Goal: Task Accomplishment & Management: Manage account settings

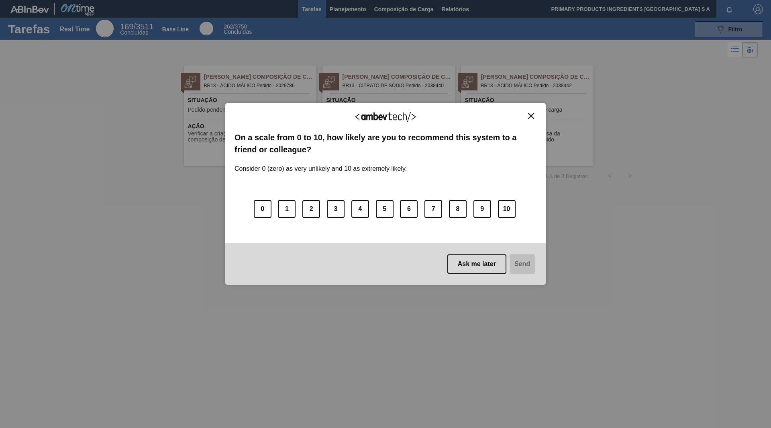
click at [535, 118] on button "Close" at bounding box center [531, 115] width 11 height 7
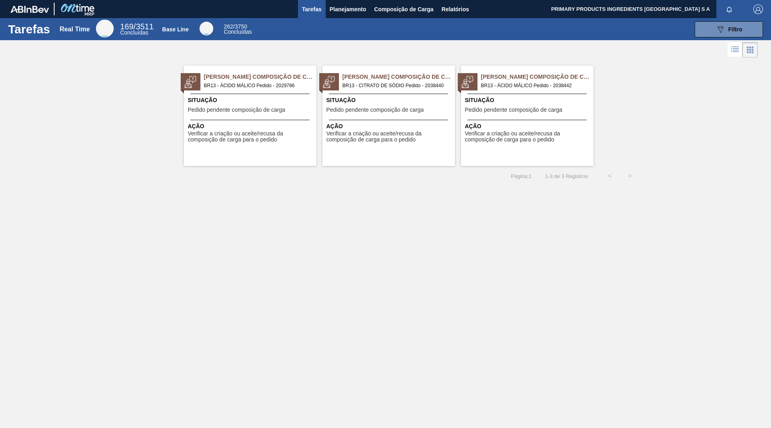
click at [300, 80] on span "Pedido Aguardando Composição de Carga" at bounding box center [260, 77] width 112 height 8
click at [491, 83] on span "BR13 - ÁCIDO MÁLICO Pedido - 2038442" at bounding box center [534, 85] width 106 height 9
click at [250, 84] on span "BR13 - ÁCIDO MÁLICO Pedido - 2029786" at bounding box center [257, 85] width 106 height 9
click at [520, 111] on span "Pedido pendente composição de carga" at bounding box center [514, 110] width 98 height 6
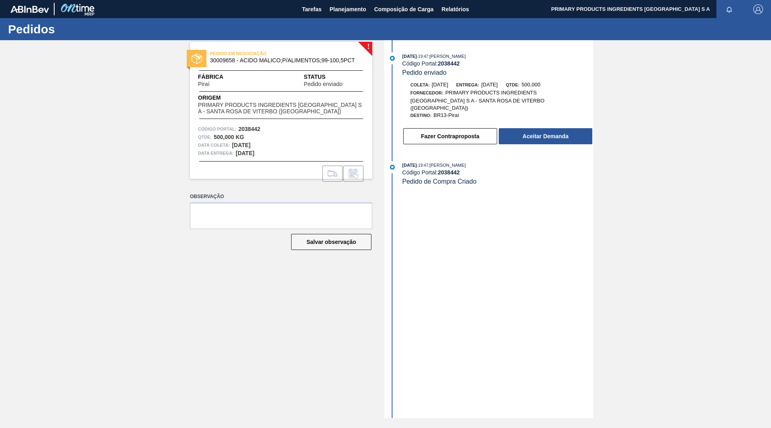
click at [625, 394] on div "! PEDIDO EM NEGOCIAÇÃO 30009658 - ACIDO MALICO;P/ALIMENTOS;99-100,5PCT Fábrica …" at bounding box center [385, 228] width 771 height 377
click at [536, 132] on button "Aceitar Demanda" at bounding box center [546, 136] width 94 height 16
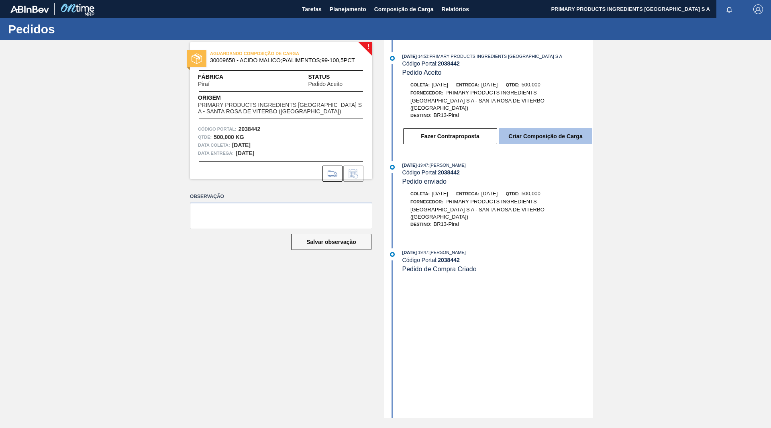
click at [528, 132] on button "Criar Composição de Carga" at bounding box center [546, 136] width 94 height 16
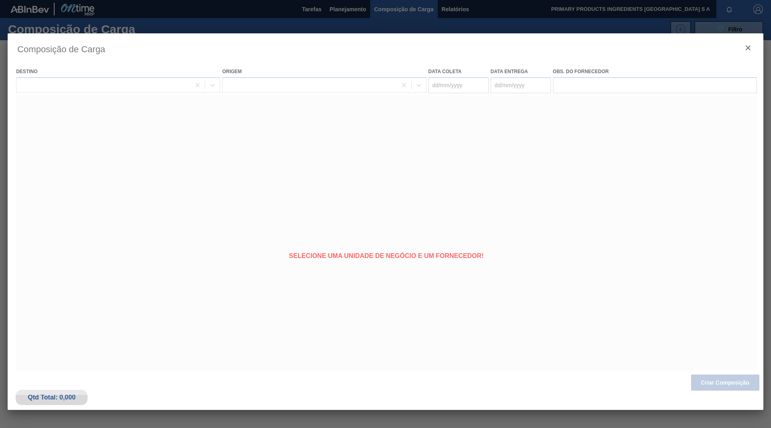
type coleta "[DATE]"
type entrega "[DATE]"
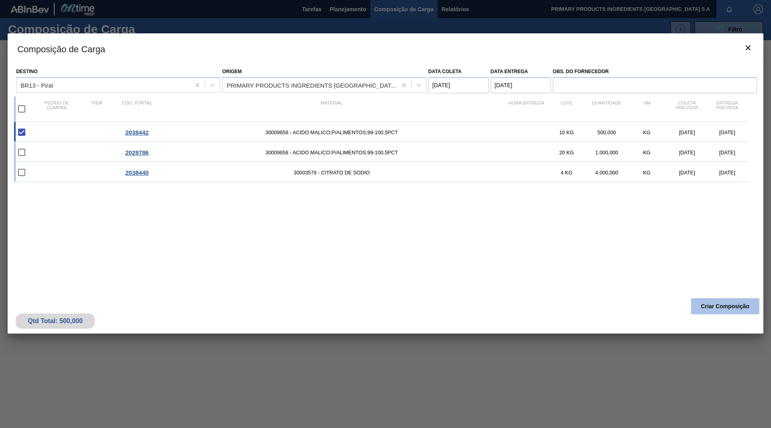
click at [735, 305] on button "Criar Composição" at bounding box center [725, 306] width 68 height 16
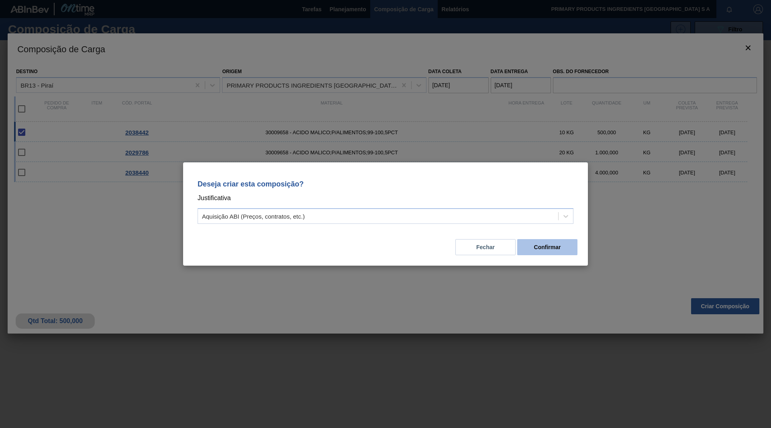
click at [568, 250] on button "Confirmar" at bounding box center [547, 247] width 60 height 16
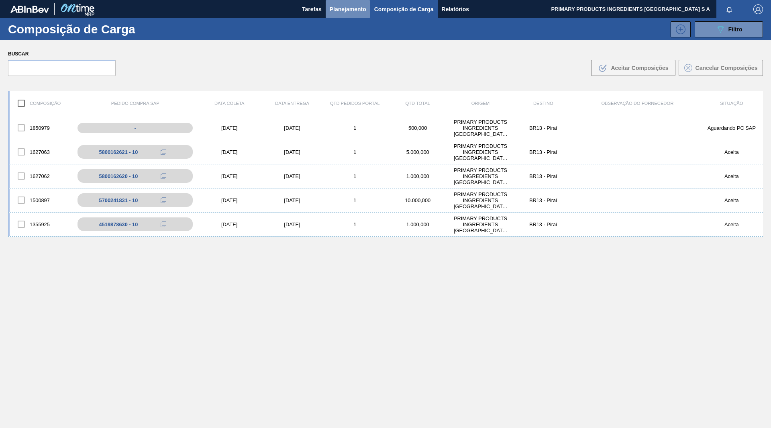
click at [349, 11] on span "Planejamento" at bounding box center [348, 9] width 37 height 10
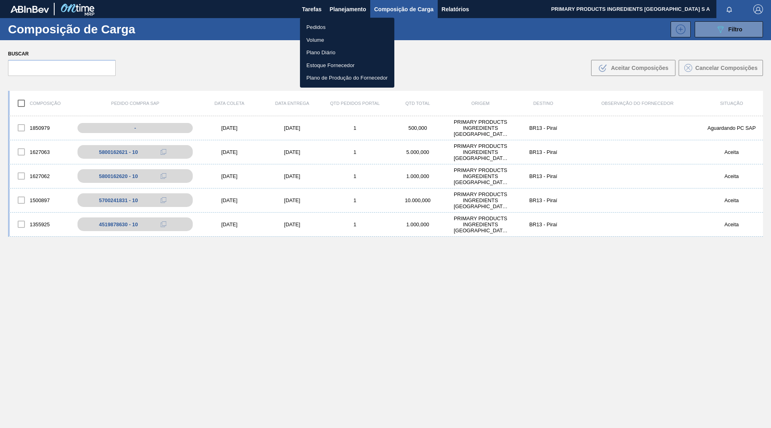
click at [320, 26] on li "Pedidos" at bounding box center [347, 27] width 94 height 13
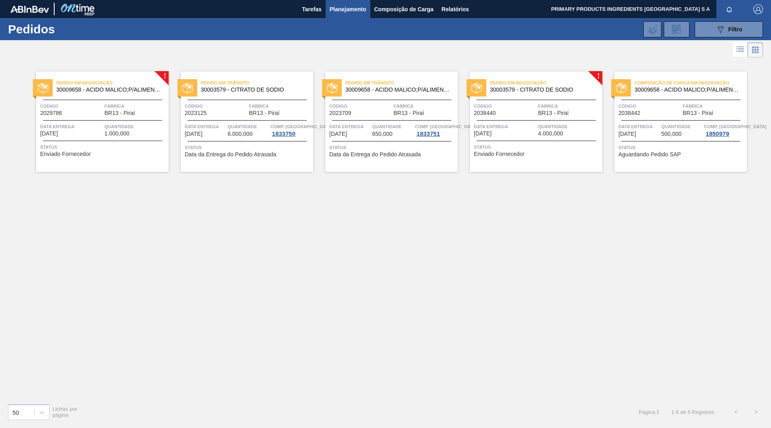
click at [137, 79] on span "Pedido em Negociação" at bounding box center [112, 83] width 112 height 8
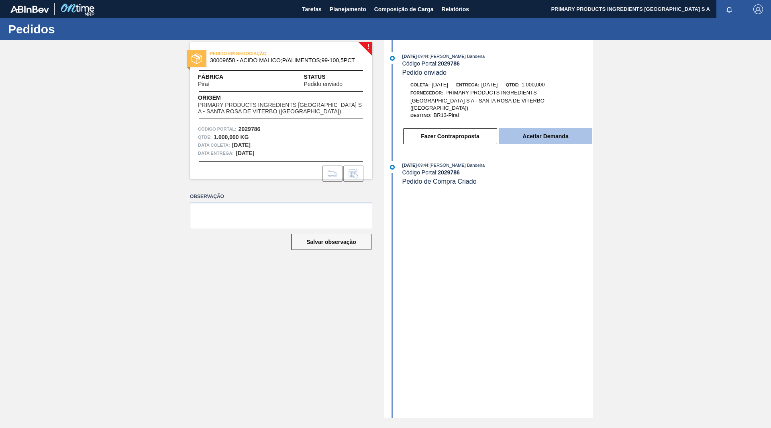
click at [546, 129] on button "Aceitar Demanda" at bounding box center [546, 136] width 94 height 16
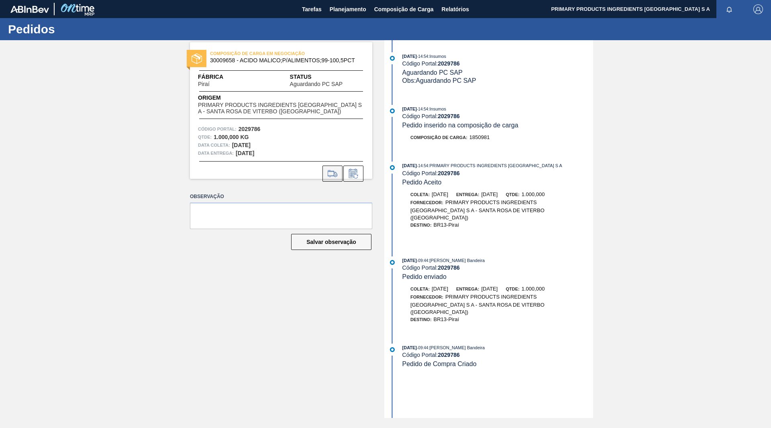
click at [335, 172] on icon at bounding box center [332, 174] width 13 height 10
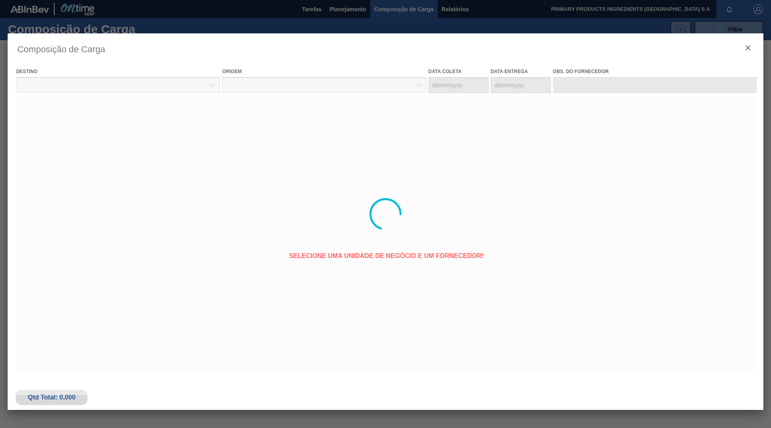
type coleta "15/09/2025"
type entrega "25/09/2025"
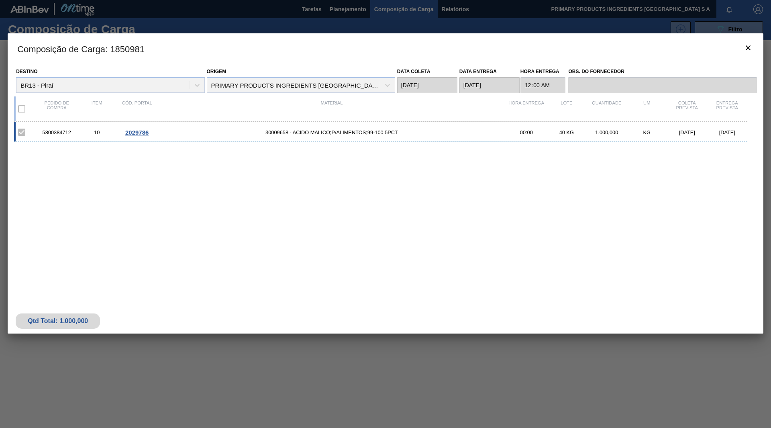
click at [24, 112] on label at bounding box center [21, 108] width 17 height 17
click at [44, 129] on div "5800384712" at bounding box center [57, 132] width 40 height 6
click at [18, 133] on label at bounding box center [21, 132] width 17 height 17
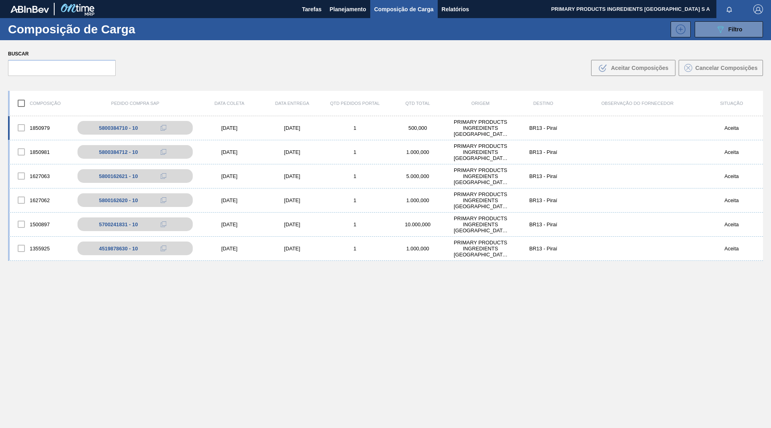
click at [23, 127] on div at bounding box center [21, 127] width 17 height 17
click at [23, 105] on input "checkbox" at bounding box center [21, 103] width 17 height 17
checkbox input "true"
click at [335, 8] on span "Planejamento" at bounding box center [348, 9] width 37 height 10
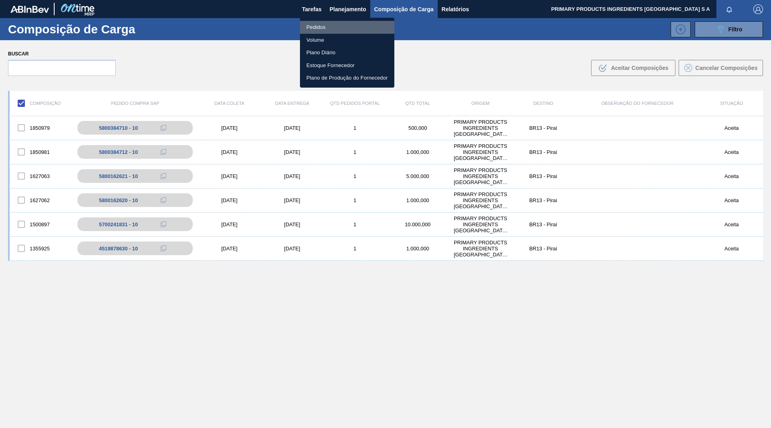
click at [317, 24] on li "Pedidos" at bounding box center [347, 27] width 94 height 13
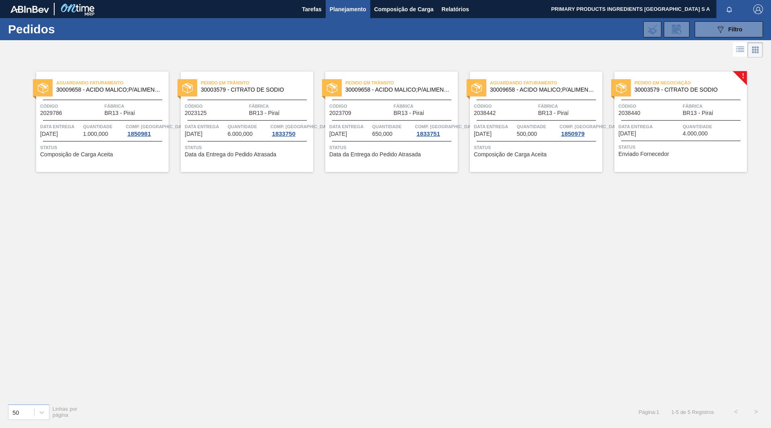
click at [129, 90] on span "30009658 - ACIDO MALICO;P/ALIMENTOS;99-100,5PCT" at bounding box center [109, 90] width 106 height 6
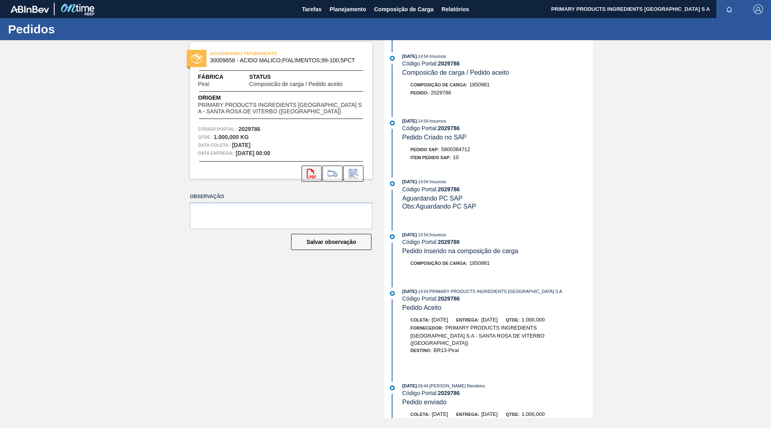
click at [319, 178] on button "svg{fill:#ff0000}" at bounding box center [312, 173] width 20 height 16
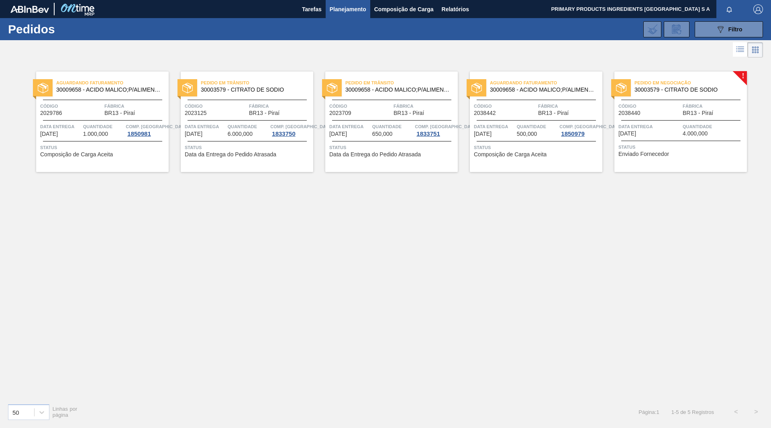
click at [556, 88] on span "30009658 - ACIDO MALICO;P/ALIMENTOS;99-100,5PCT" at bounding box center [543, 90] width 106 height 6
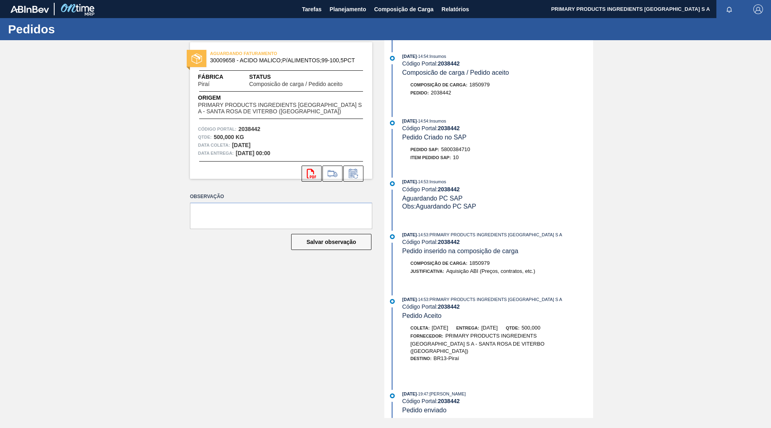
click at [308, 179] on button "svg{fill:#ff0000}" at bounding box center [312, 173] width 20 height 16
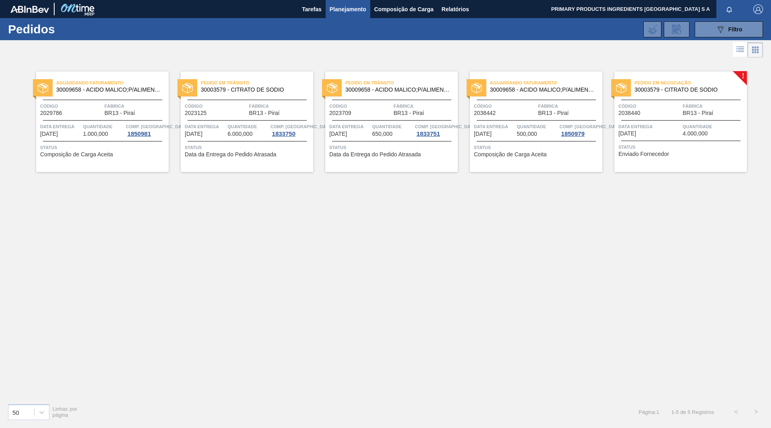
click at [671, 85] on span "Pedido em Negociação" at bounding box center [690, 83] width 112 height 8
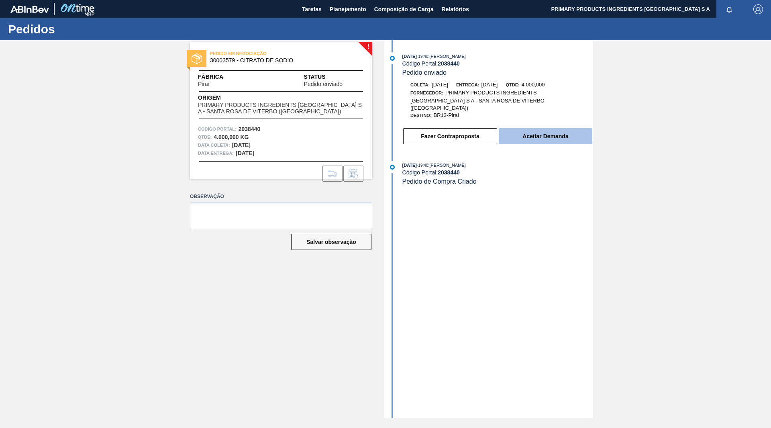
click at [527, 130] on button "Aceitar Demanda" at bounding box center [546, 136] width 94 height 16
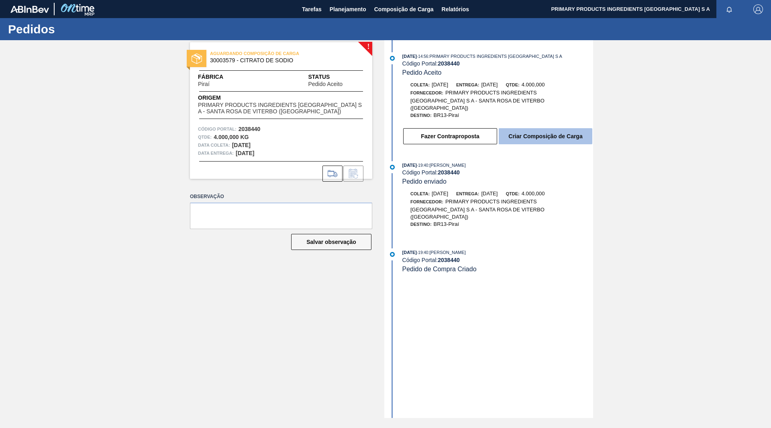
click at [528, 131] on button "Criar Composição de Carga" at bounding box center [546, 136] width 94 height 16
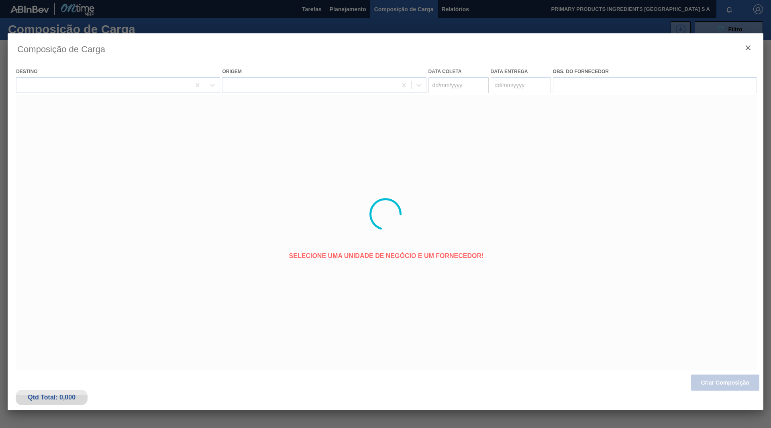
type coleta "[DATE]"
type entrega "[DATE]"
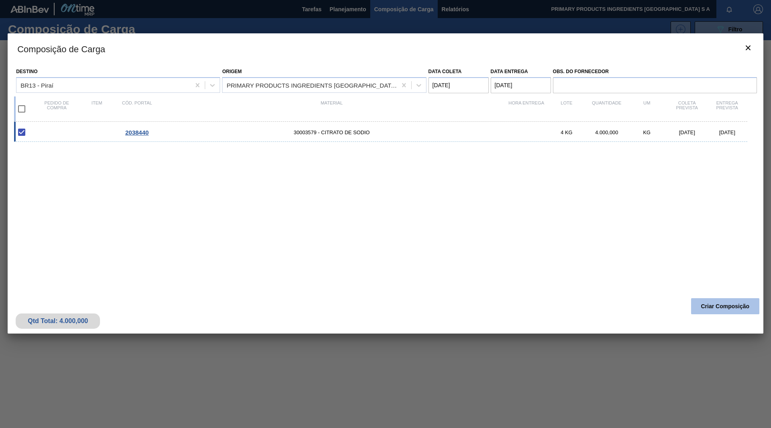
click at [729, 308] on button "Criar Composição" at bounding box center [725, 306] width 68 height 16
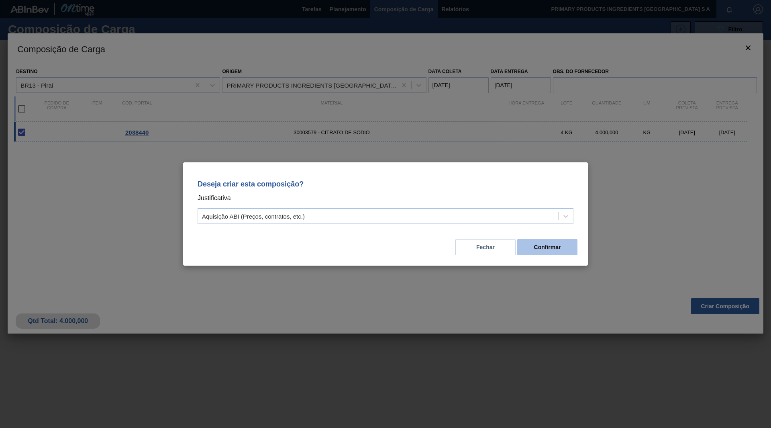
click at [549, 247] on button "Confirmar" at bounding box center [547, 247] width 60 height 16
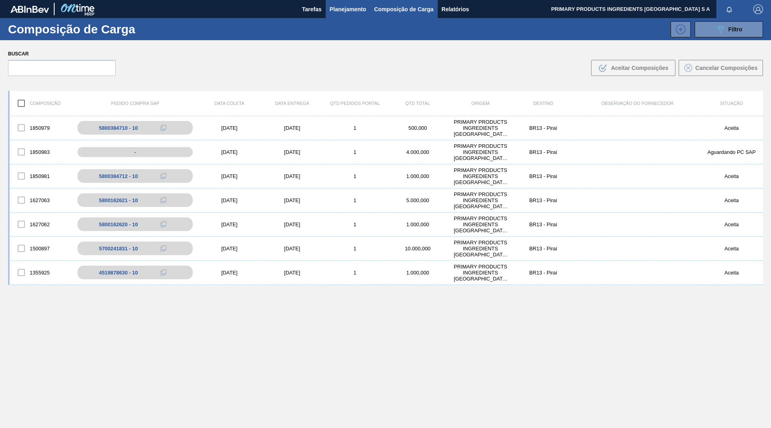
click at [344, 13] on span "Planejamento" at bounding box center [348, 9] width 37 height 10
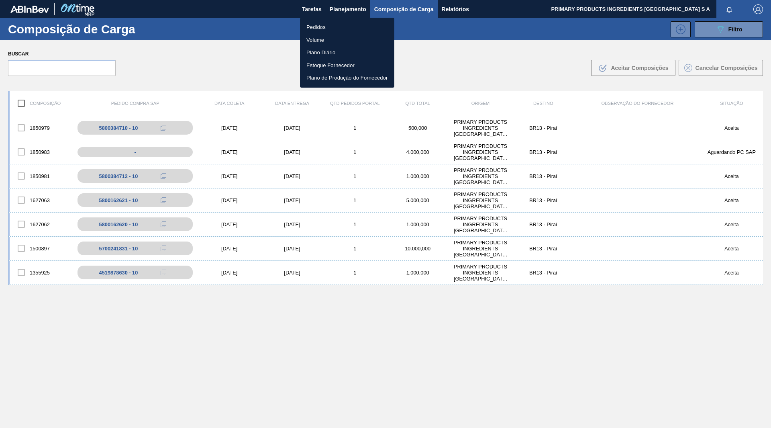
click at [324, 26] on li "Pedidos" at bounding box center [347, 27] width 94 height 13
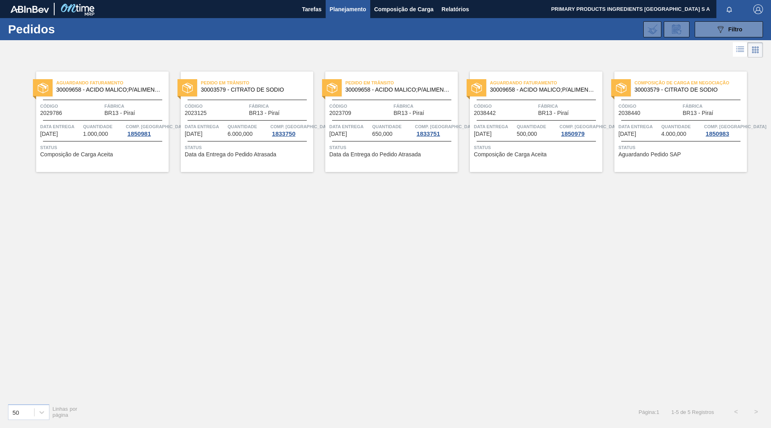
click at [672, 92] on span "30003579 - CITRATO DE SODIO" at bounding box center [687, 90] width 106 height 6
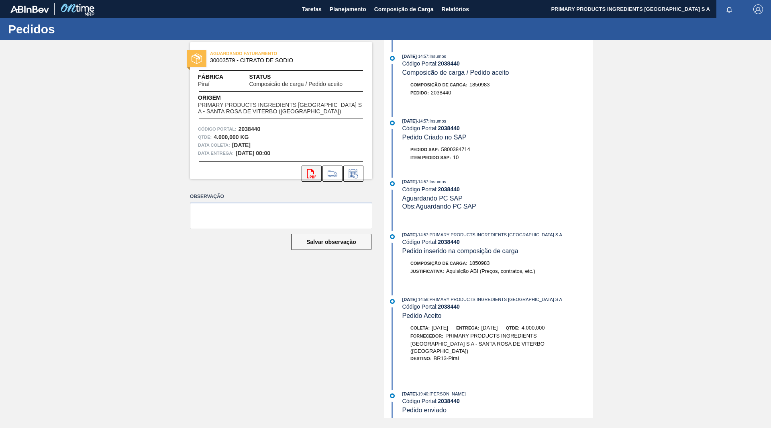
click at [315, 177] on icon at bounding box center [311, 174] width 9 height 10
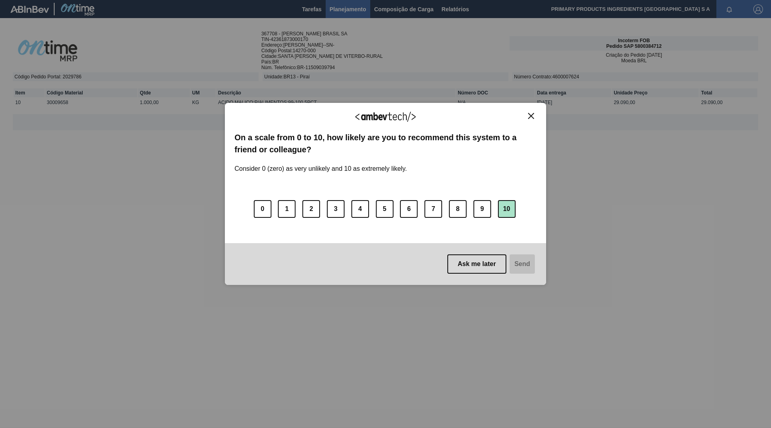
click at [506, 212] on button "10" at bounding box center [507, 209] width 18 height 18
click at [524, 269] on button "Send" at bounding box center [521, 263] width 27 height 19
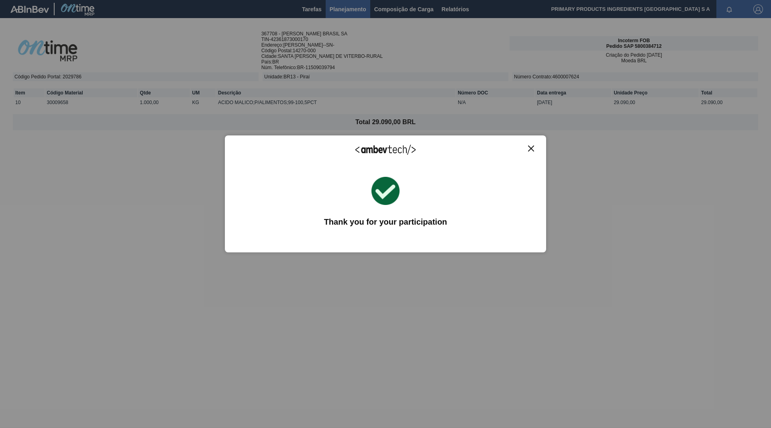
click at [527, 149] on button "Close" at bounding box center [531, 148] width 11 height 7
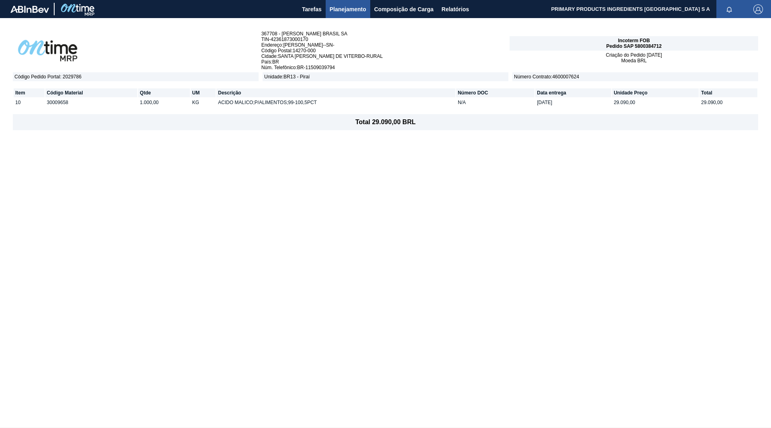
click at [81, 104] on td "30009658" at bounding box center [91, 102] width 92 height 9
click at [668, 54] on div "Criação do Pedido 01/10/2025 Moeda BRL" at bounding box center [634, 58] width 249 height 14
